Goal: Task Accomplishment & Management: Manage account settings

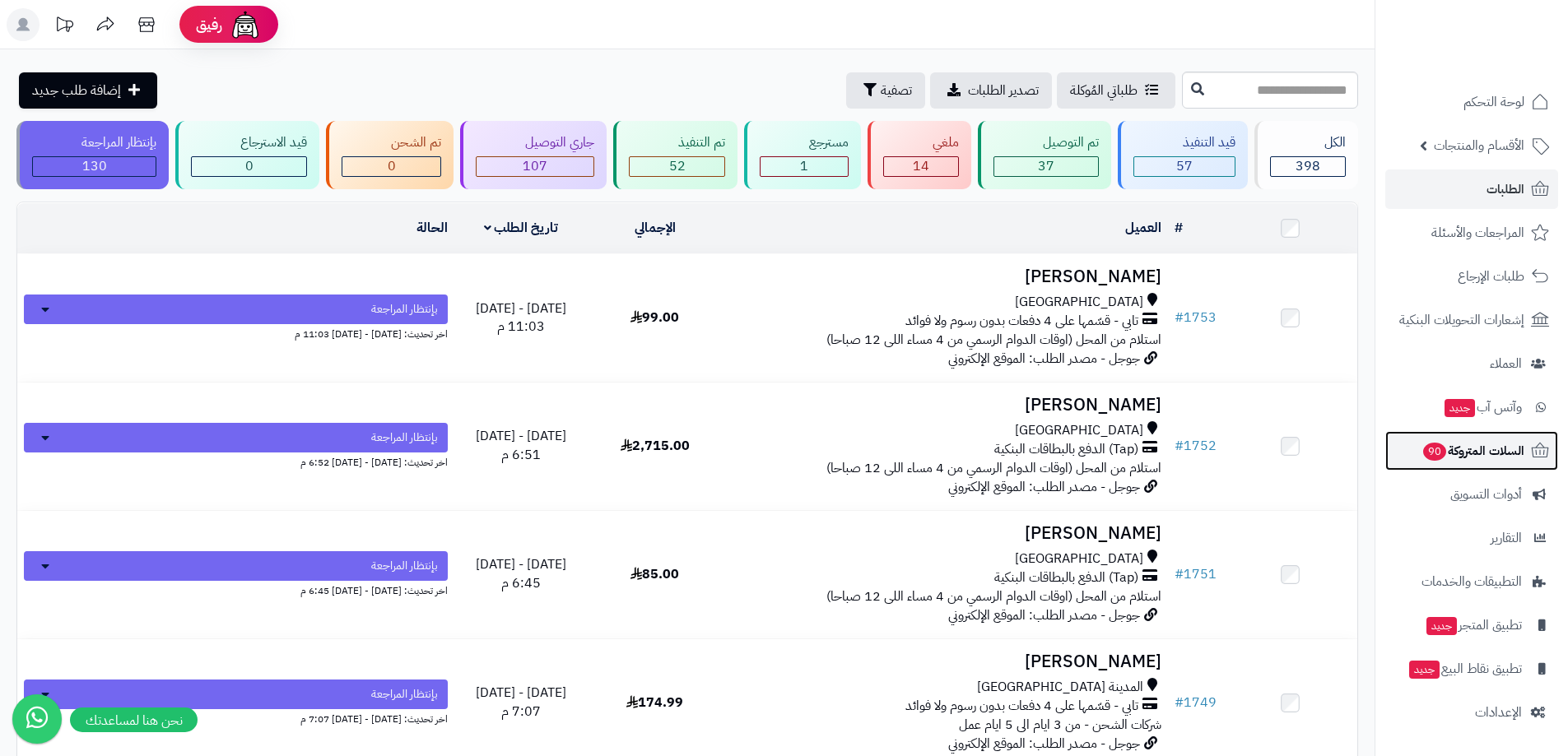
click at [1496, 453] on span "السلات المتروكة 90" at bounding box center [1472, 451] width 103 height 23
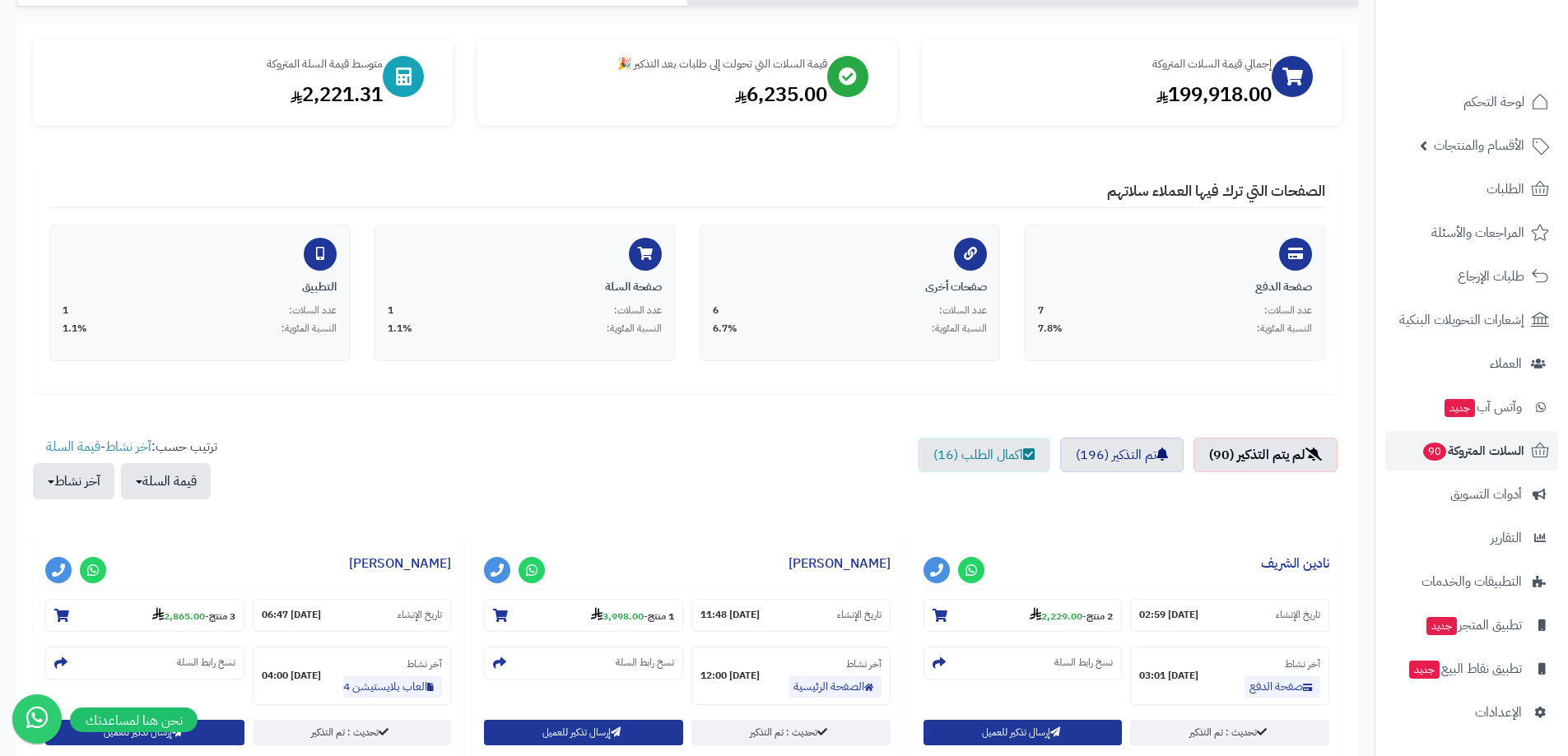
scroll to position [247, 0]
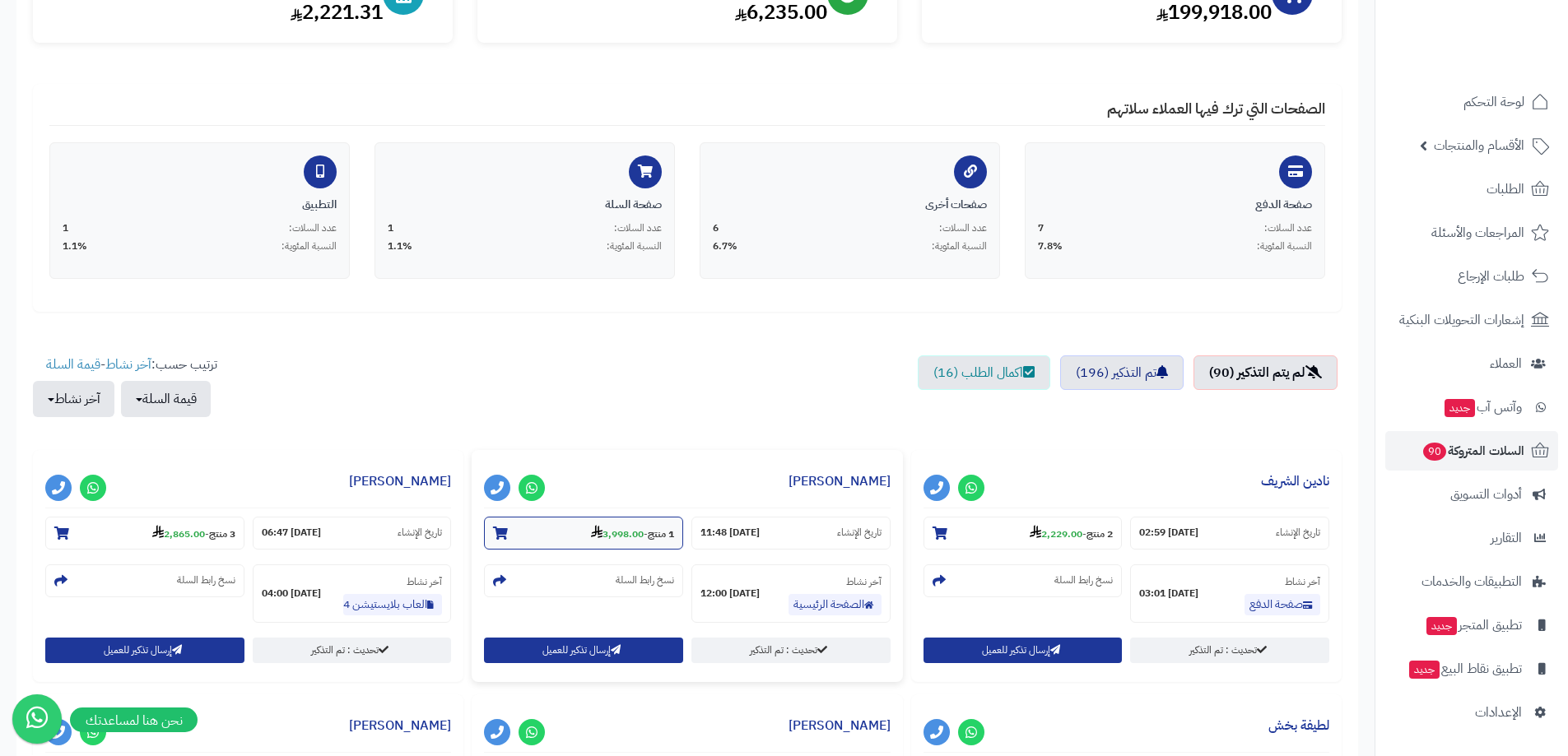
click at [594, 531] on use at bounding box center [596, 531] width 11 height 13
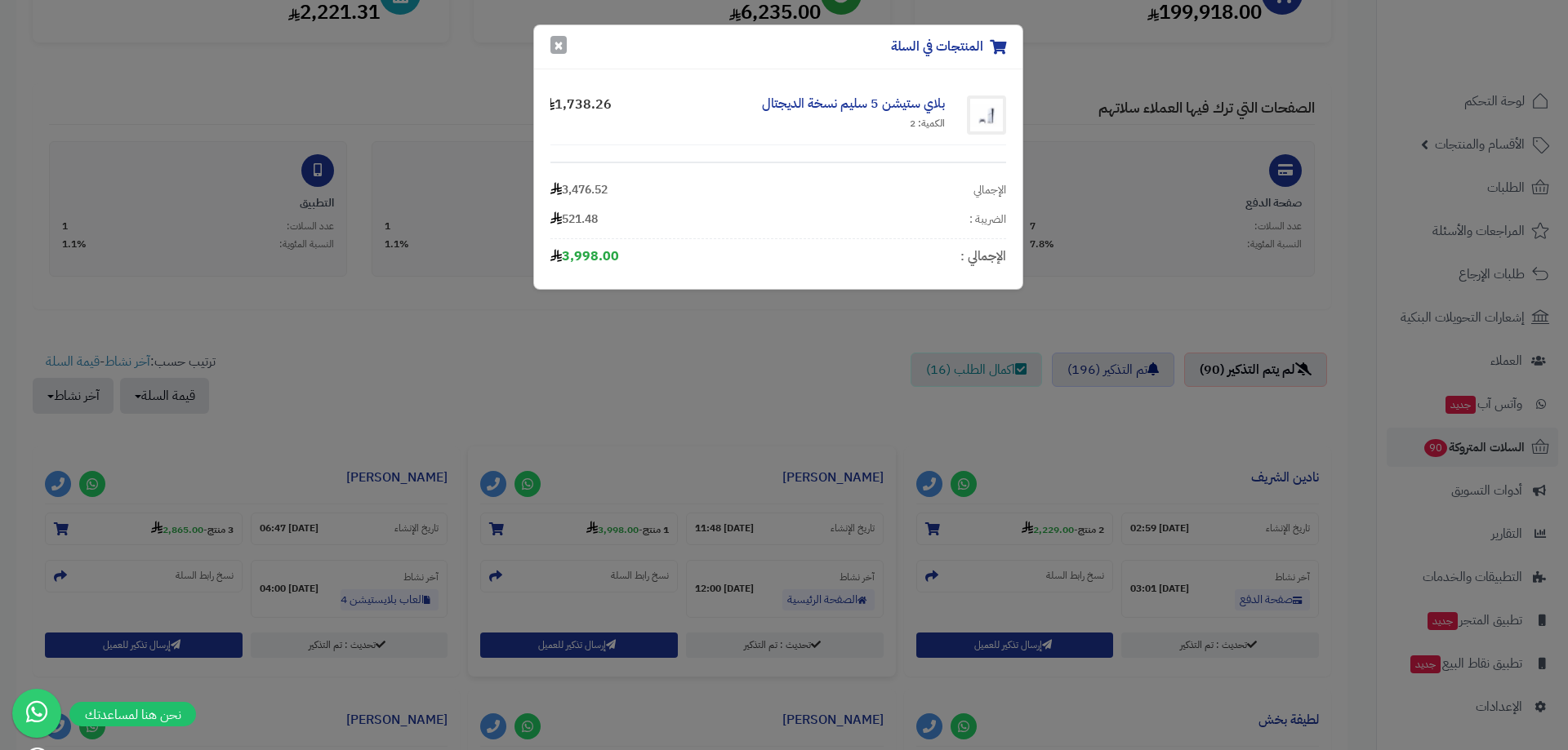
click at [559, 45] on button "×" at bounding box center [558, 44] width 16 height 18
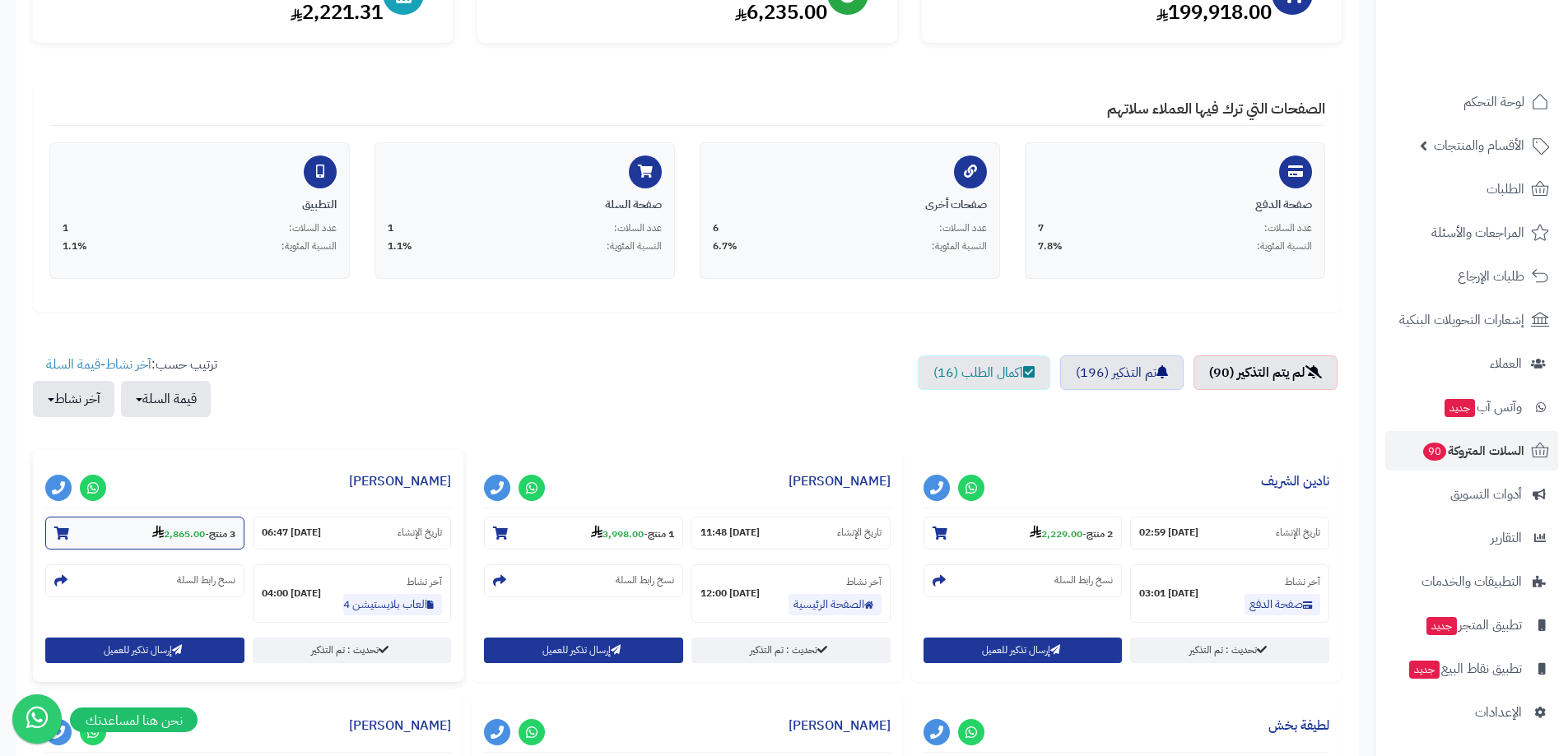
click at [191, 527] on strong "2,865.00" at bounding box center [178, 534] width 53 height 15
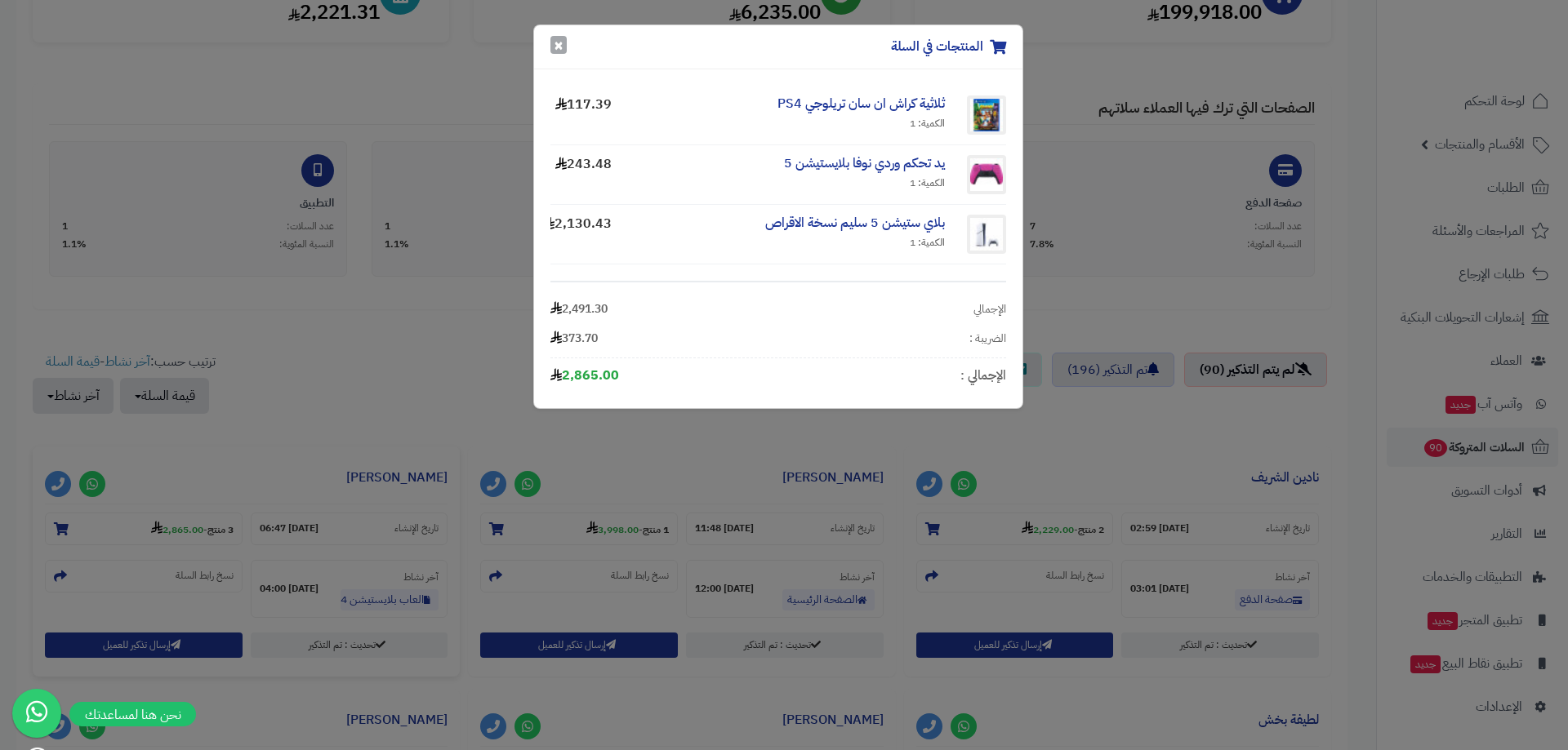
click at [553, 36] on button "×" at bounding box center [558, 44] width 16 height 18
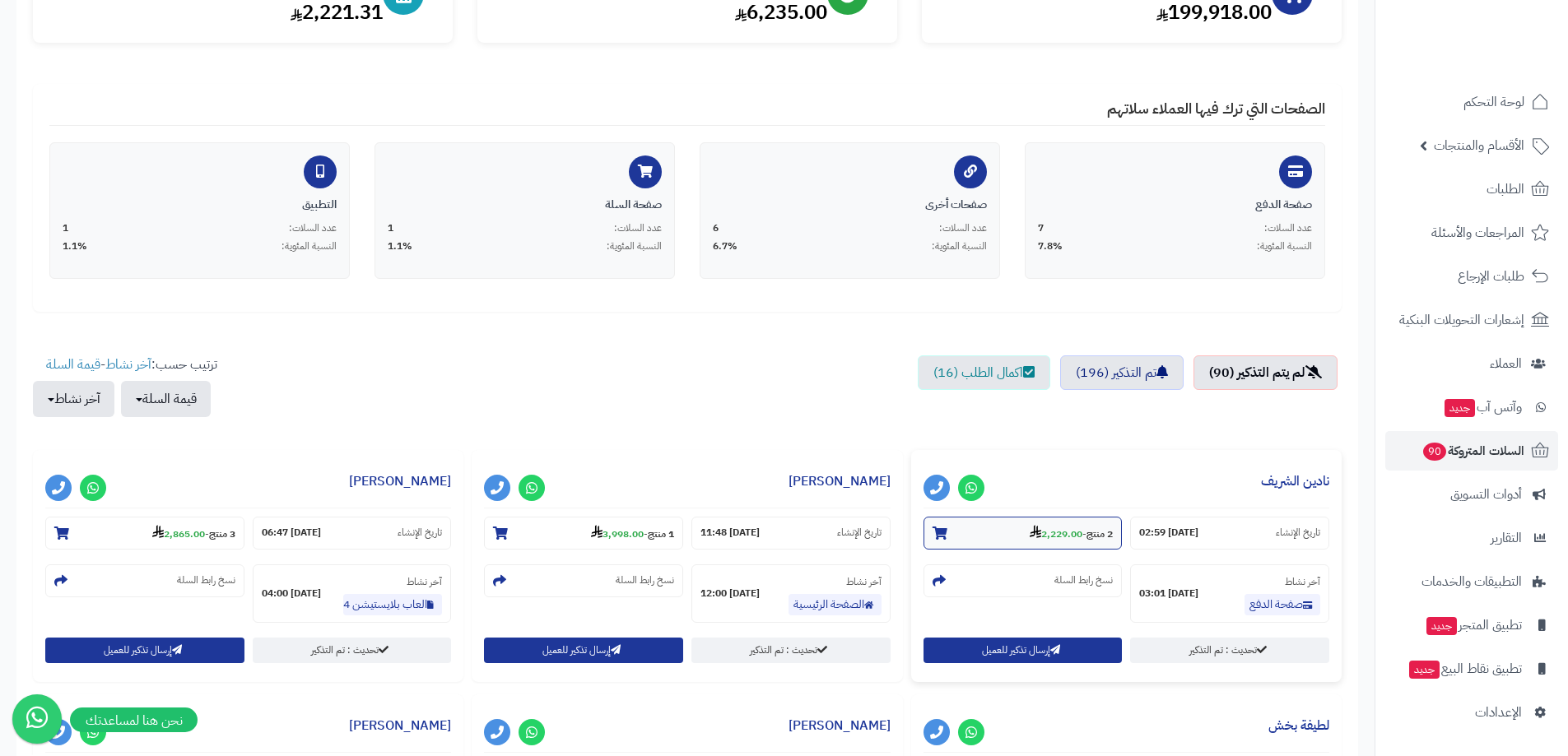
click at [1075, 537] on strong "2,229.00" at bounding box center [1055, 534] width 53 height 15
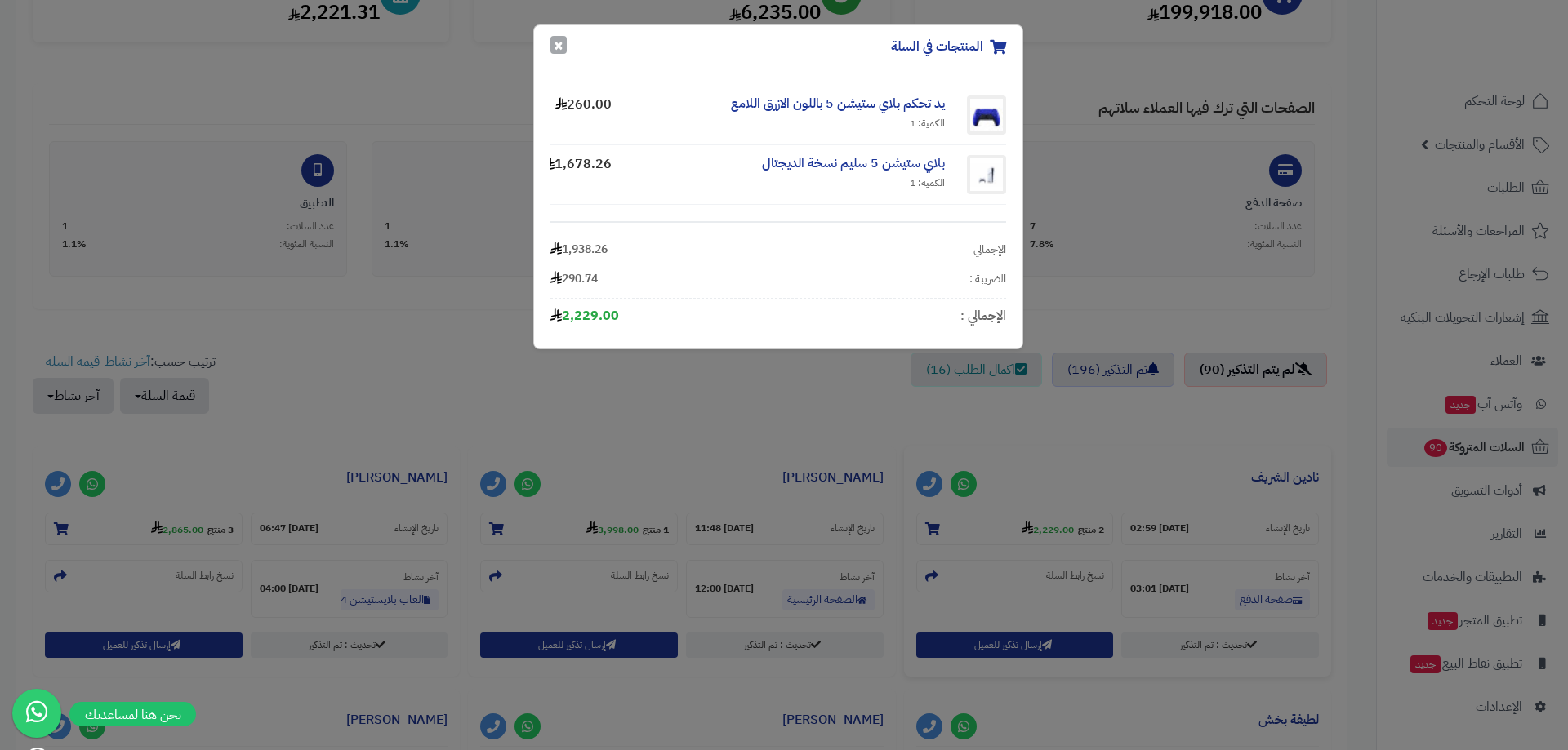
click at [564, 46] on button "×" at bounding box center [558, 44] width 16 height 18
